Goal: Check status: Check status

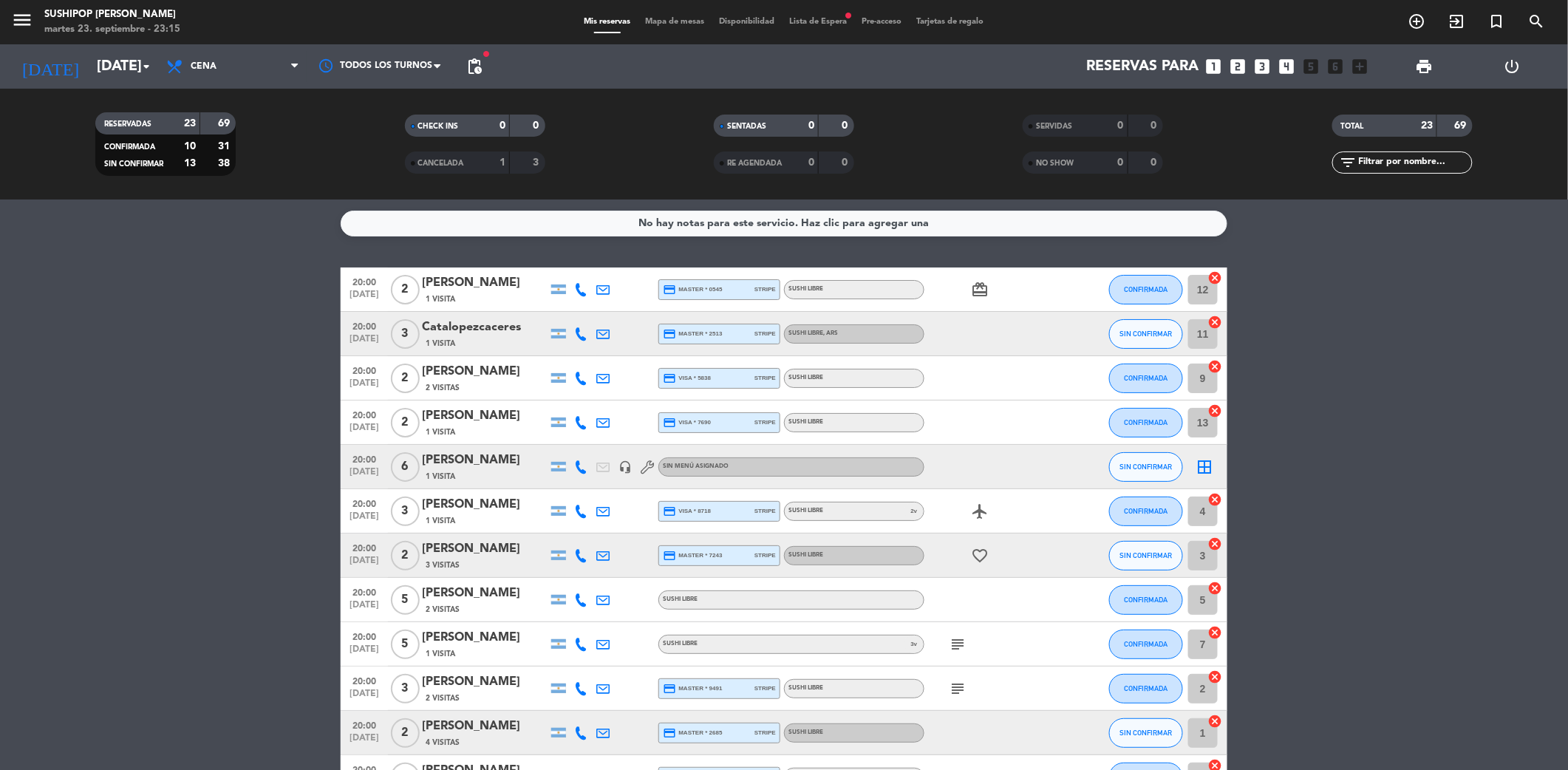
click at [131, 79] on input "[DATE]" at bounding box center [183, 66] width 187 height 32
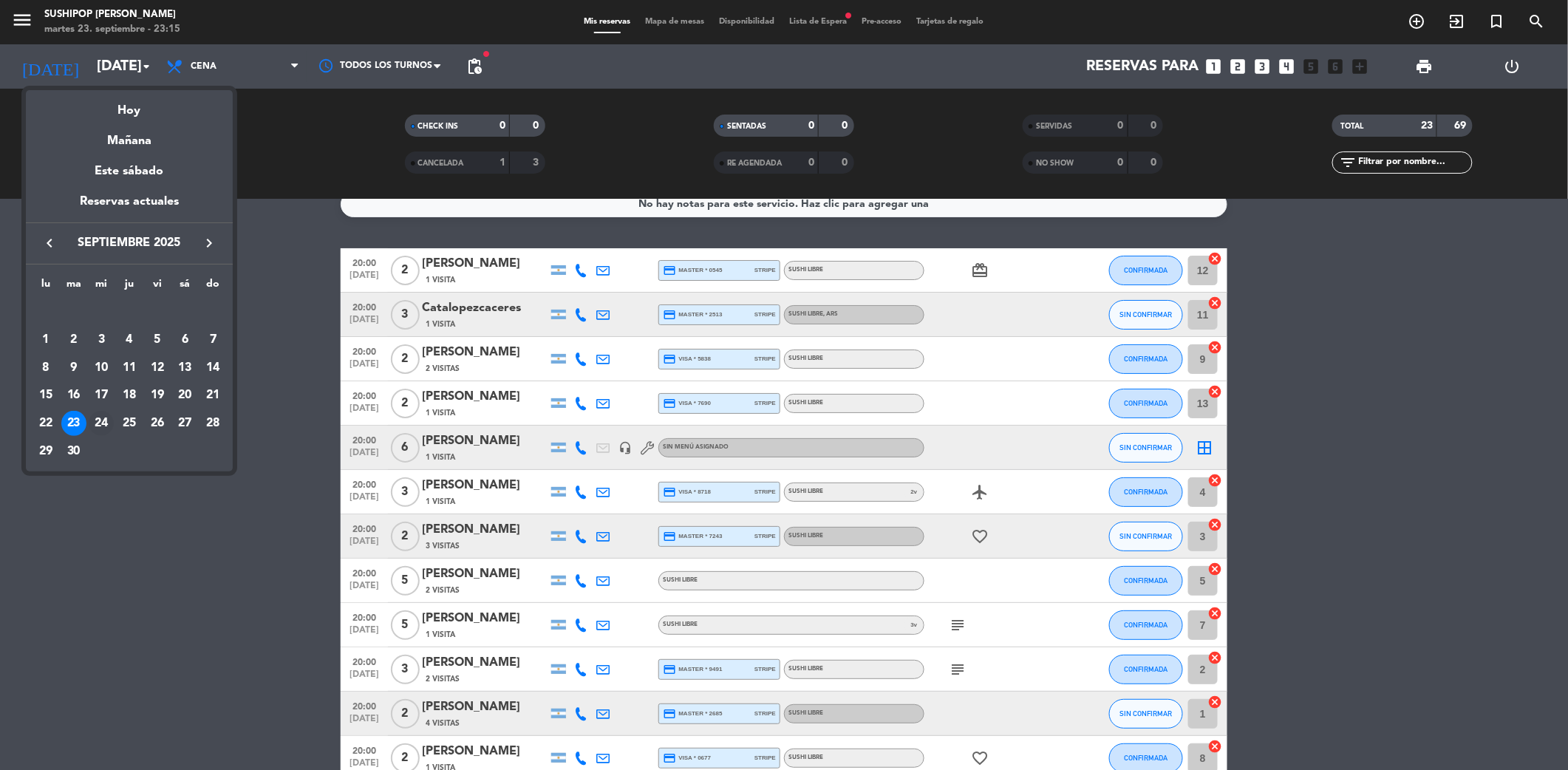
click at [99, 424] on div "24" at bounding box center [101, 424] width 25 height 25
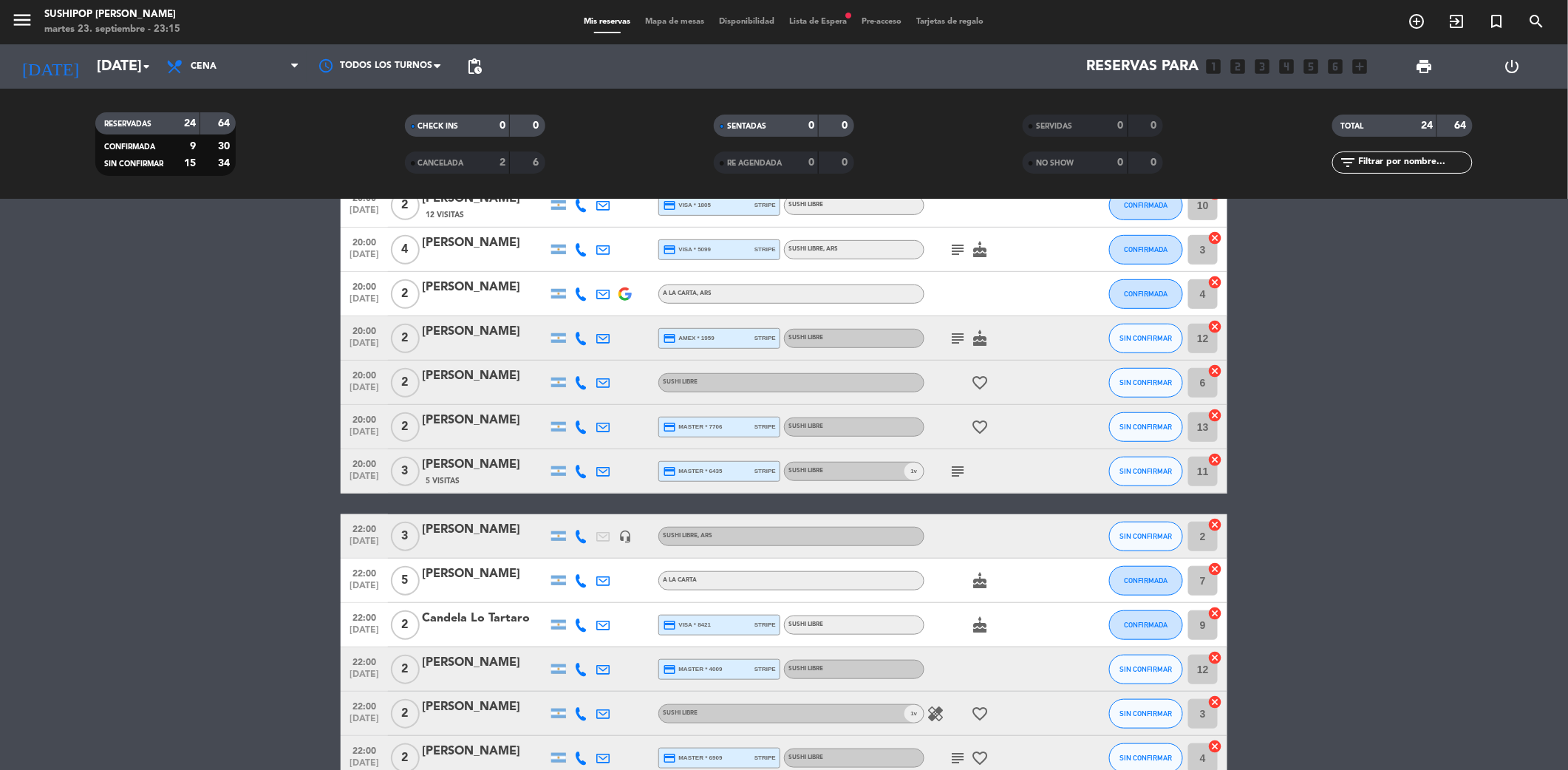
scroll to position [0, 0]
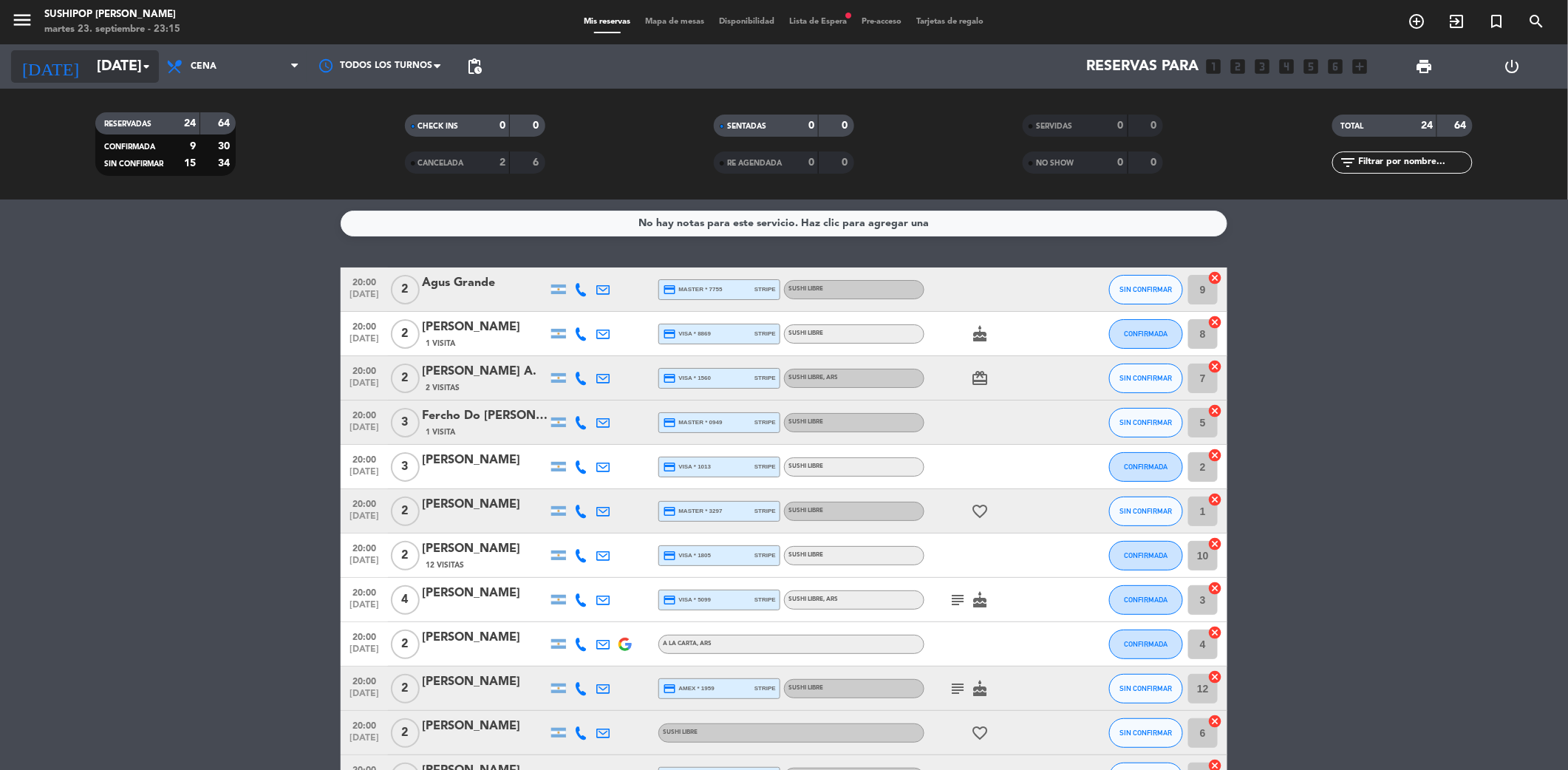
click at [124, 66] on input "[DATE]" at bounding box center [183, 66] width 187 height 32
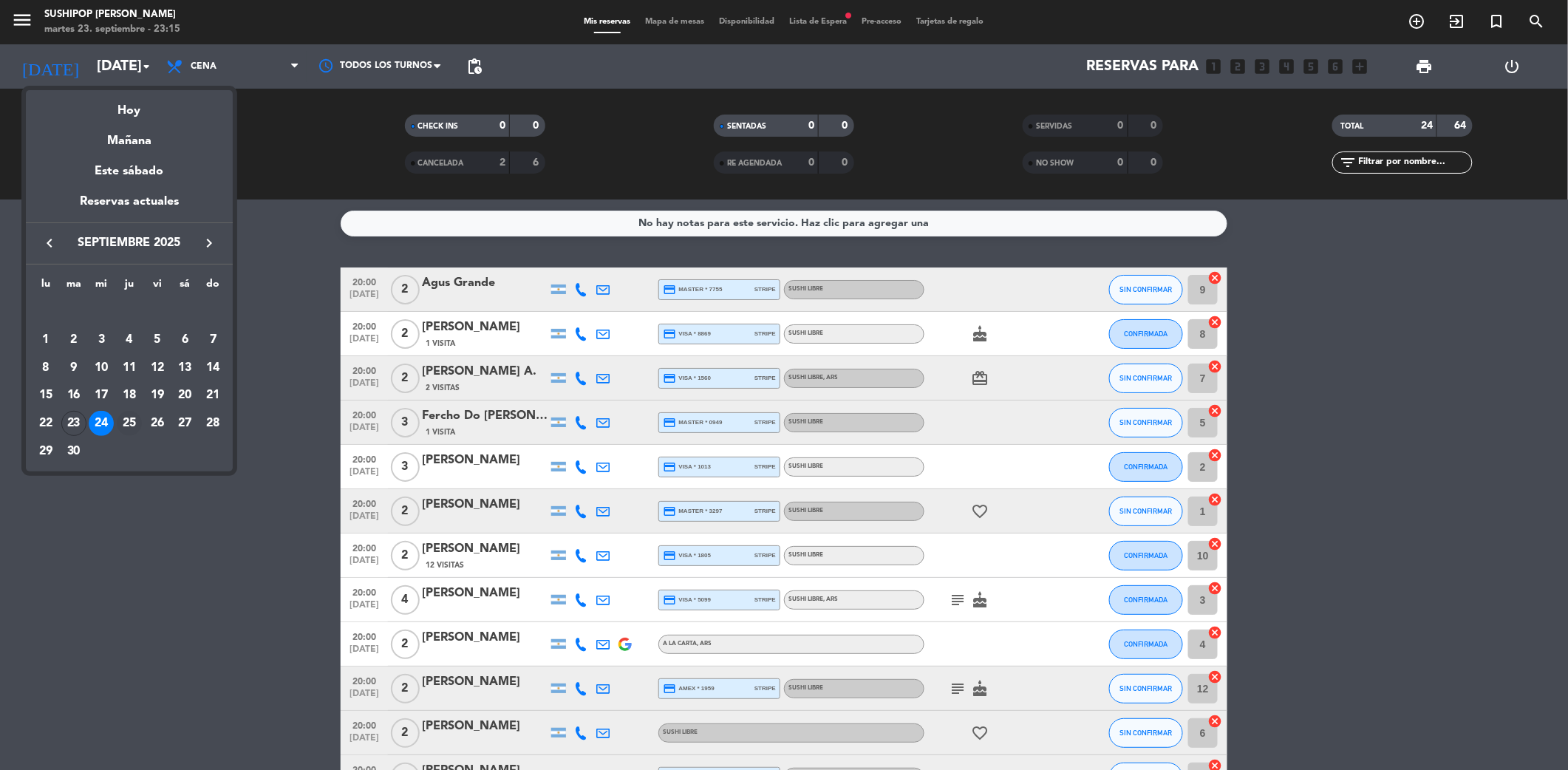
click at [130, 423] on div "25" at bounding box center [129, 424] width 25 height 25
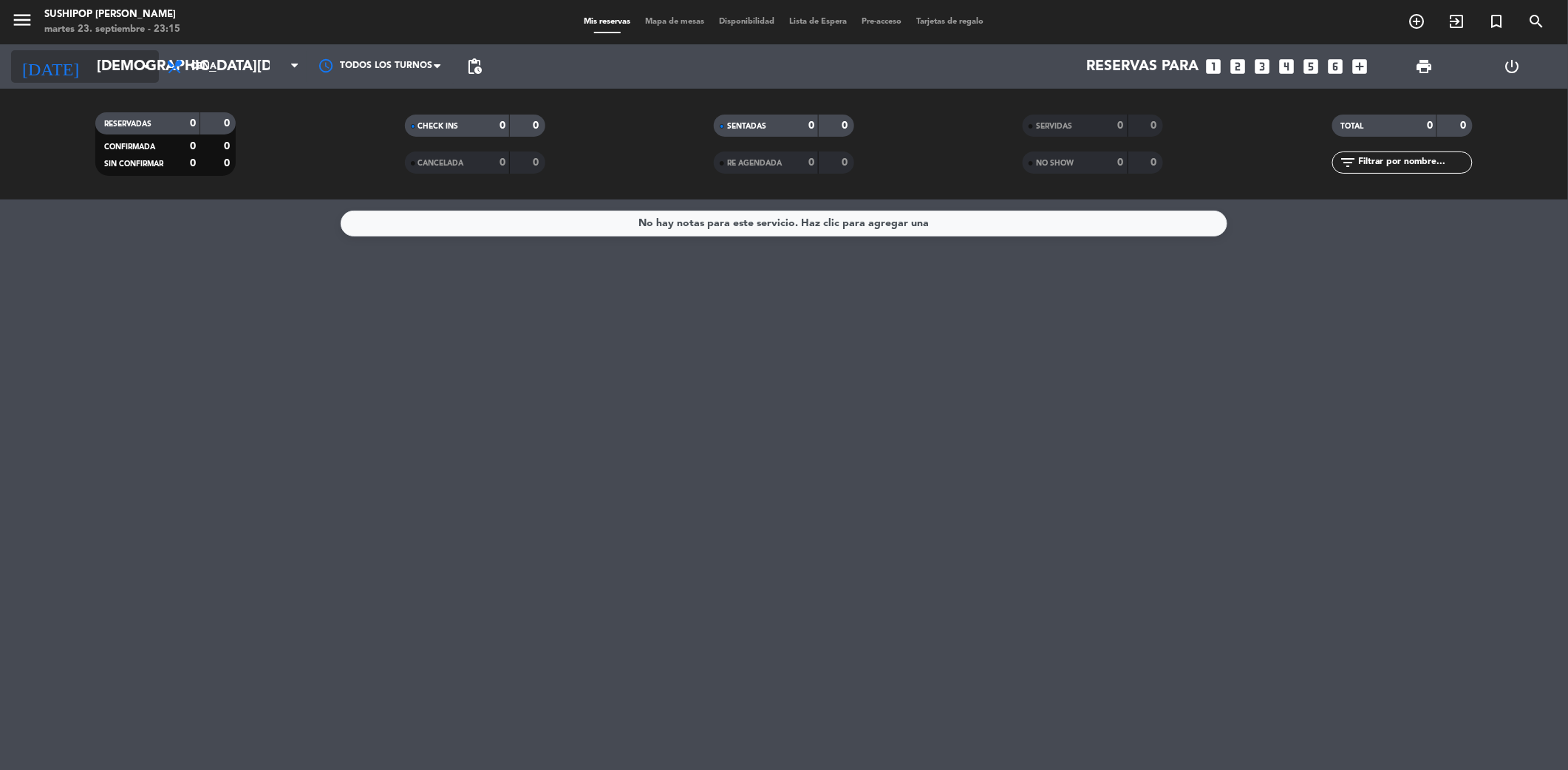
click at [90, 63] on input "[DEMOGRAPHIC_DATA][DATE]" at bounding box center [183, 66] width 187 height 32
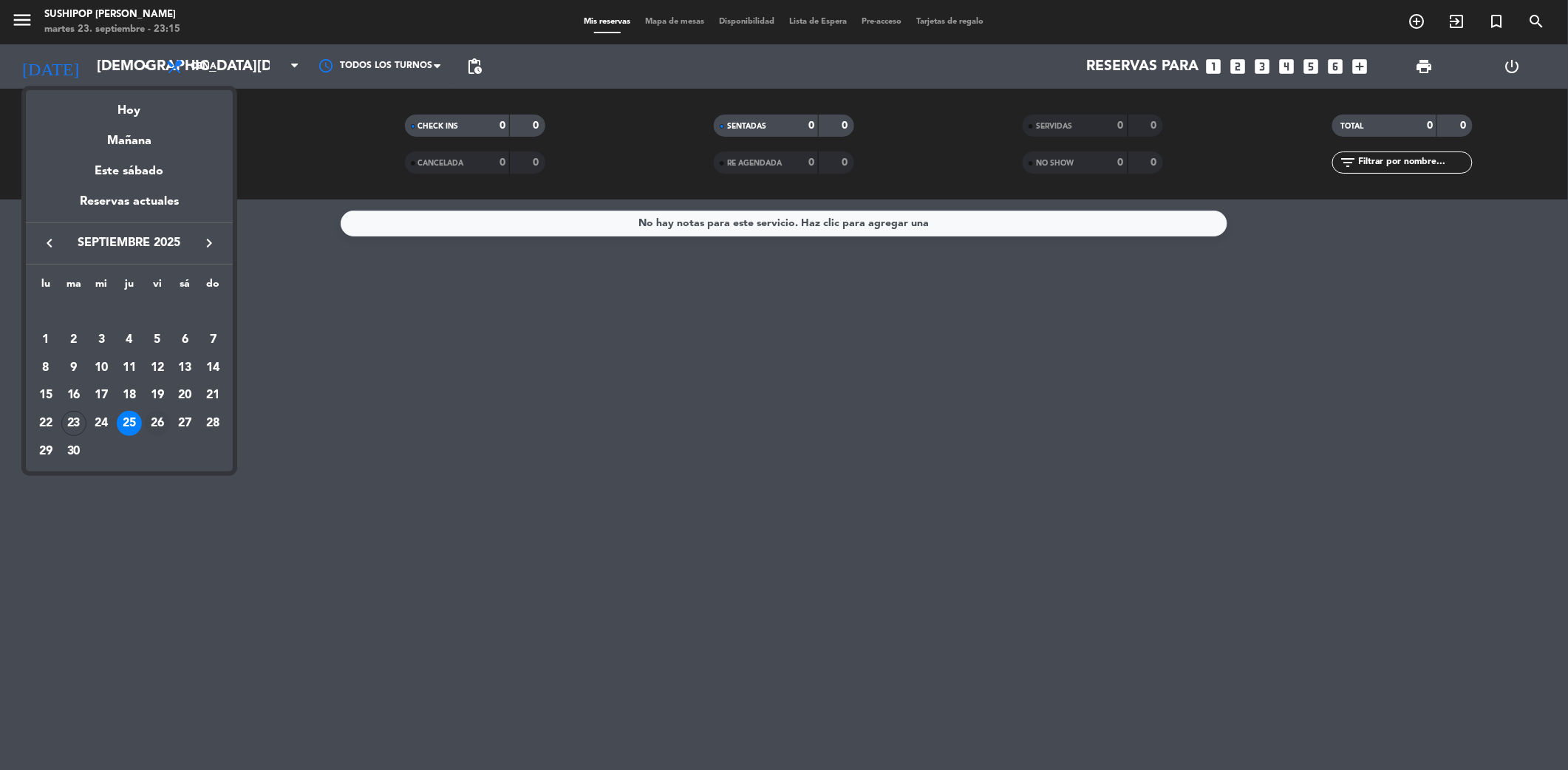
click at [150, 428] on div "26" at bounding box center [158, 424] width 25 height 25
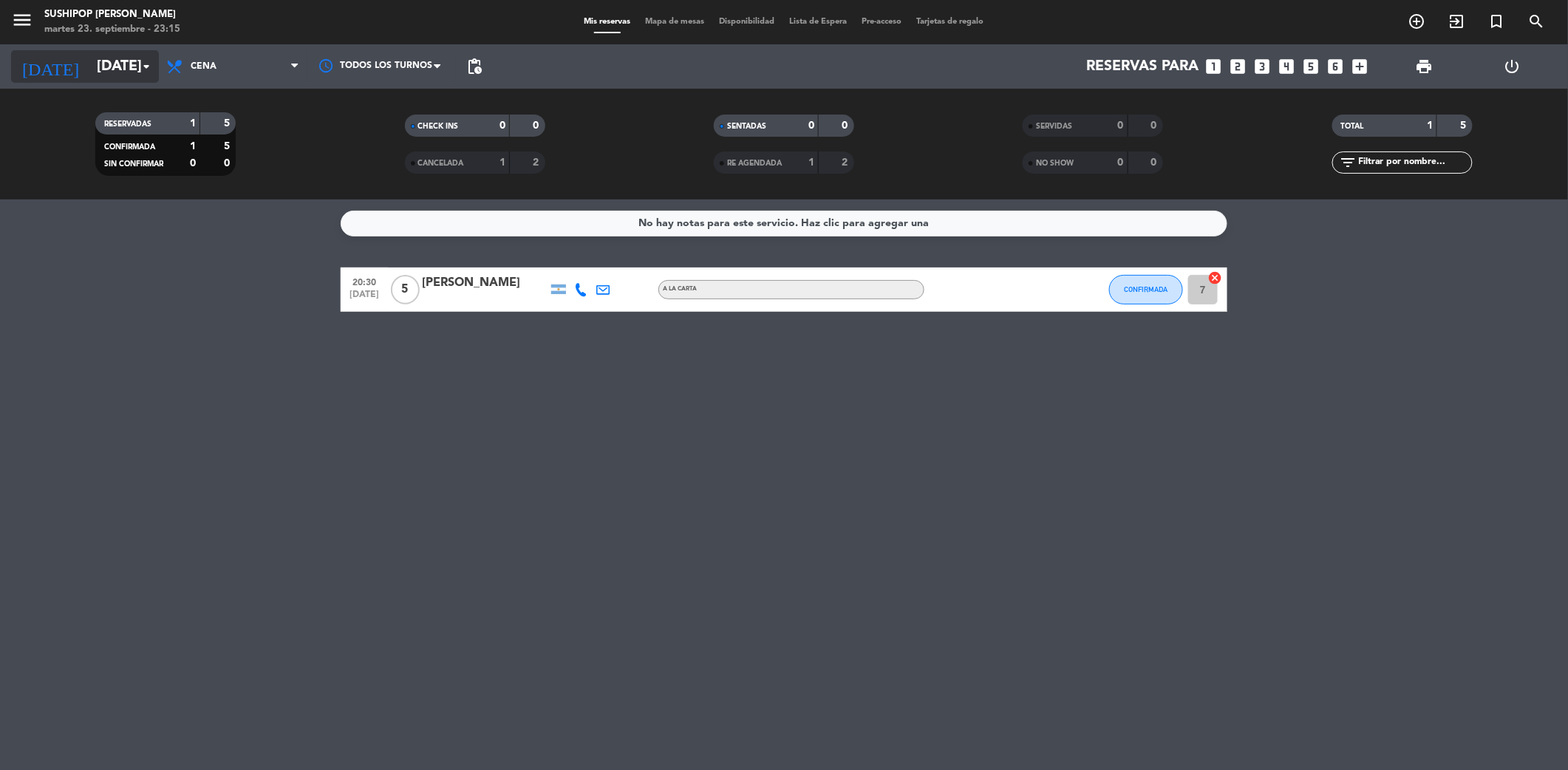
click at [107, 51] on input "[DATE]" at bounding box center [183, 66] width 187 height 32
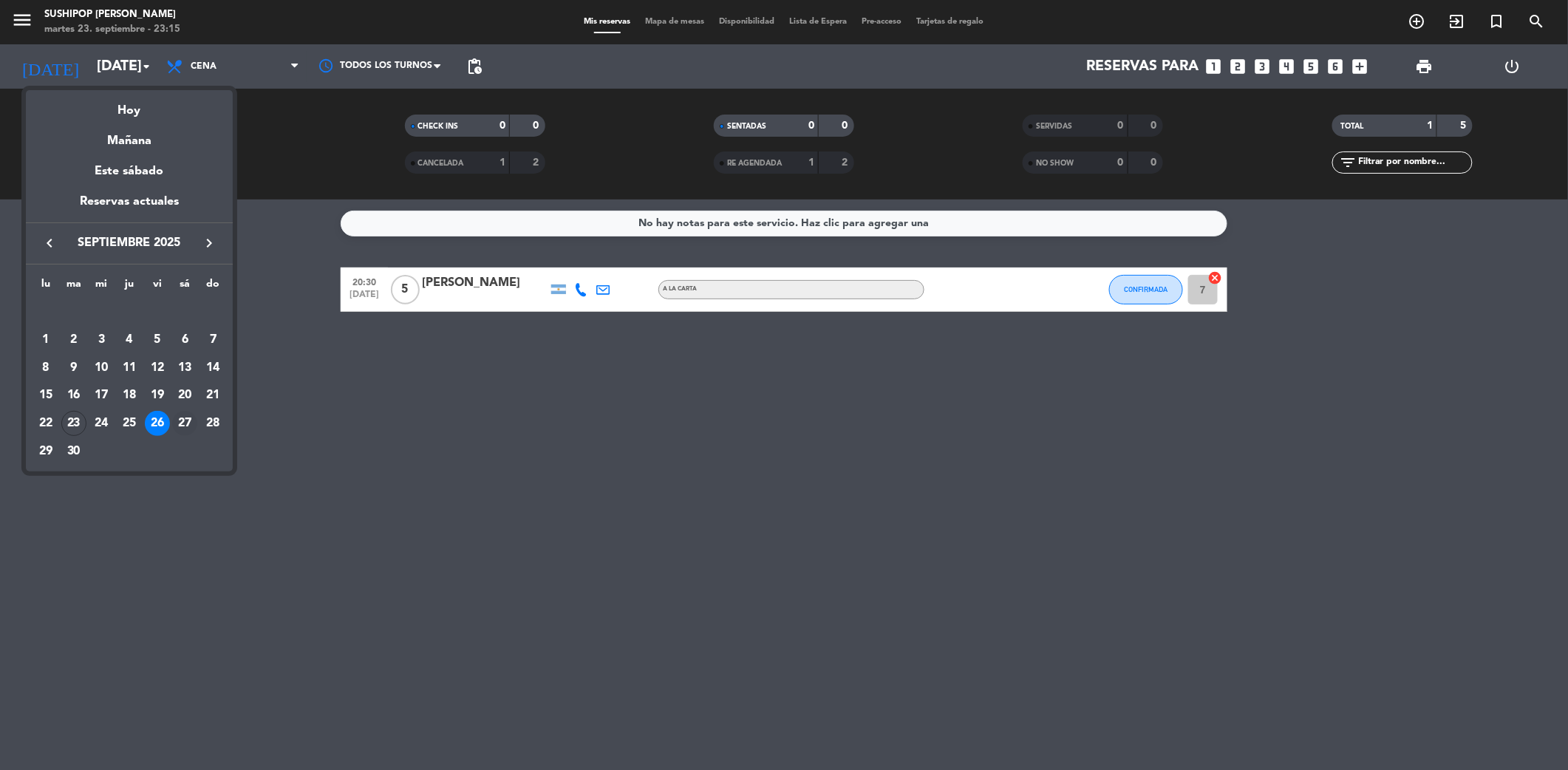
click at [176, 432] on div "27" at bounding box center [185, 424] width 25 height 25
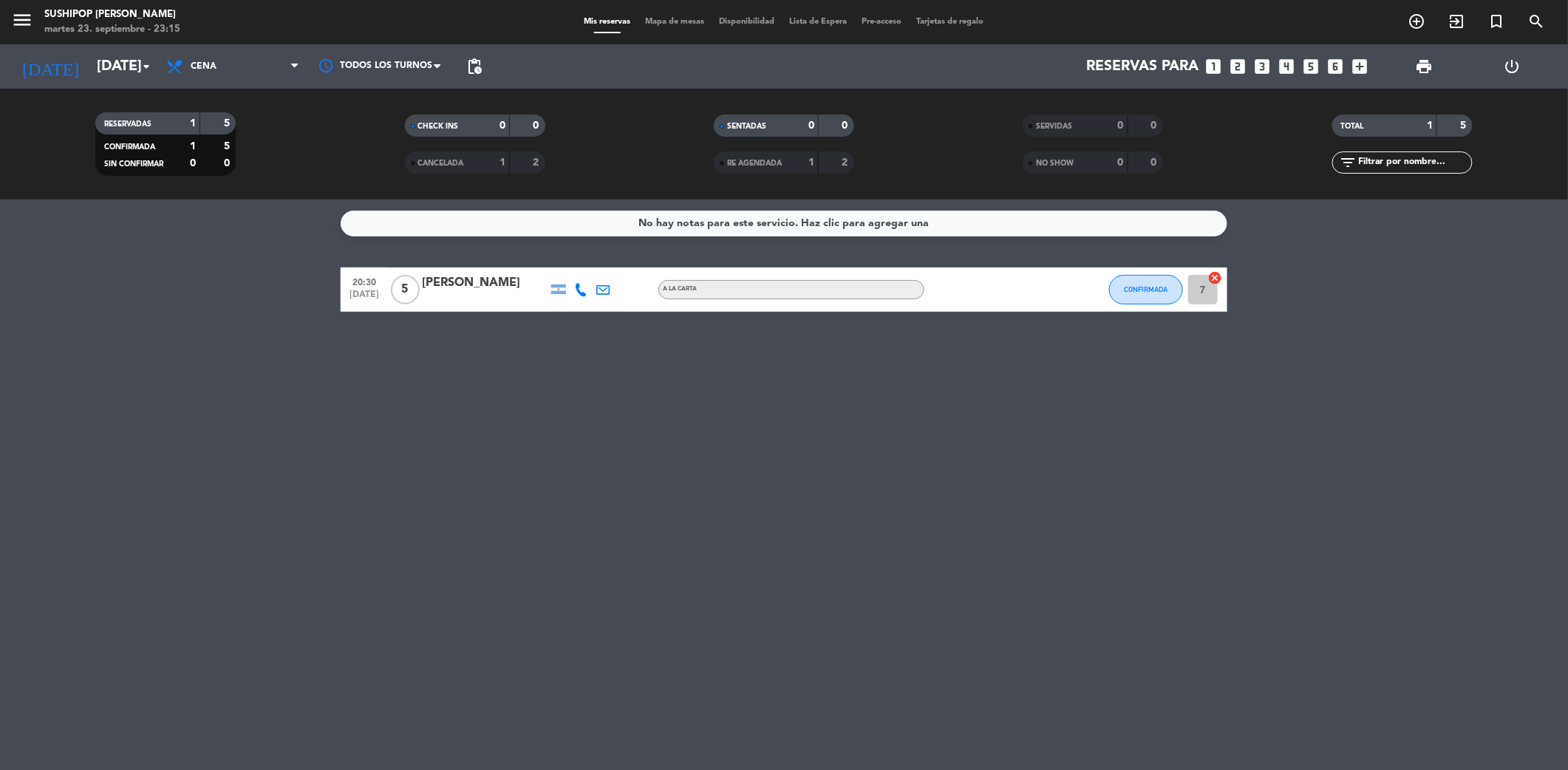
type input "[DATE]"
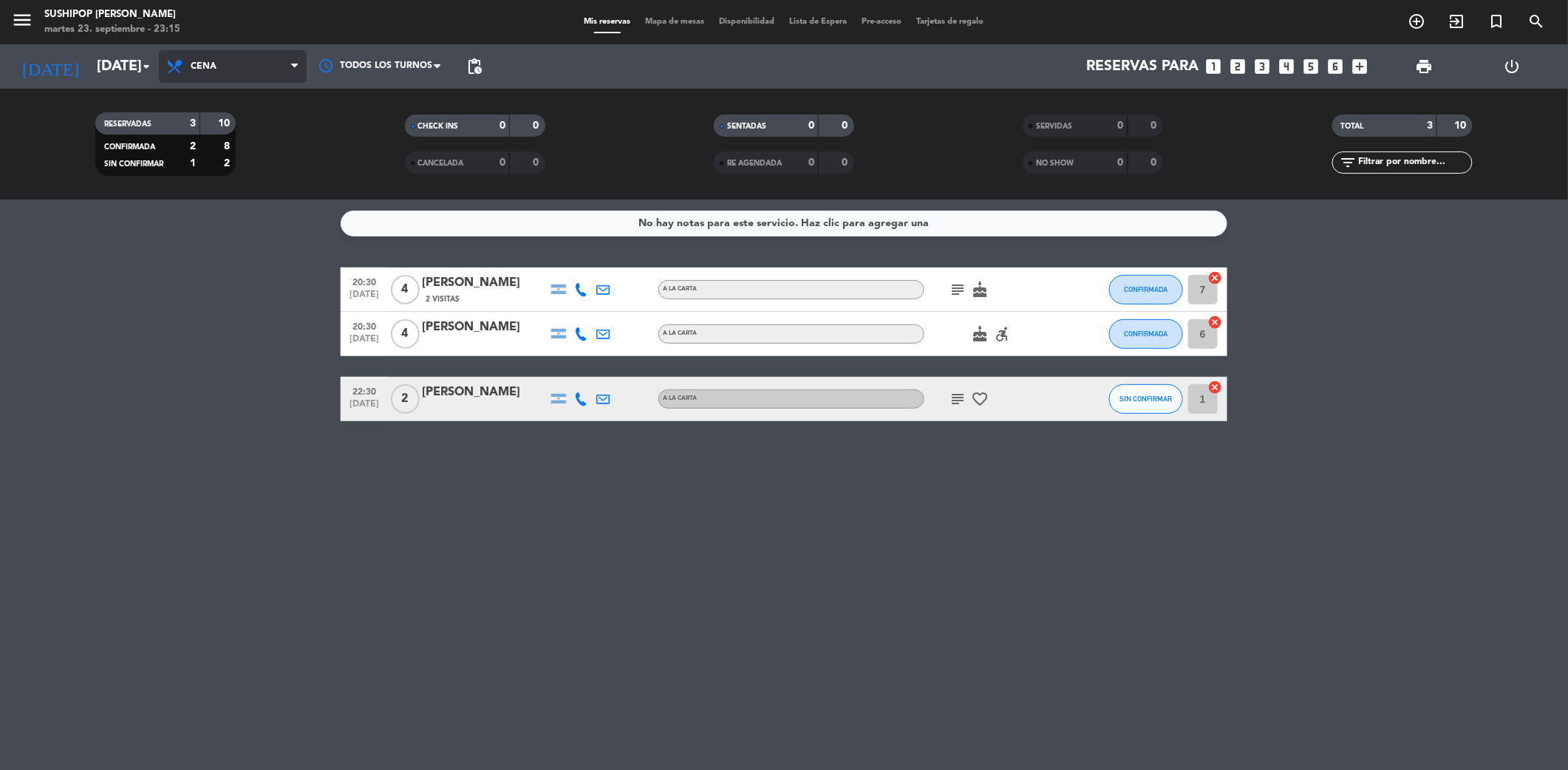
click at [235, 71] on span "Cena" at bounding box center [232, 66] width 148 height 33
click at [237, 138] on div "menu Sushipop Izakaya - [PERSON_NAME][DATE] 23. septiembre - 23:15 Mis reservas…" at bounding box center [784, 100] width 1568 height 199
